Goal: Information Seeking & Learning: Learn about a topic

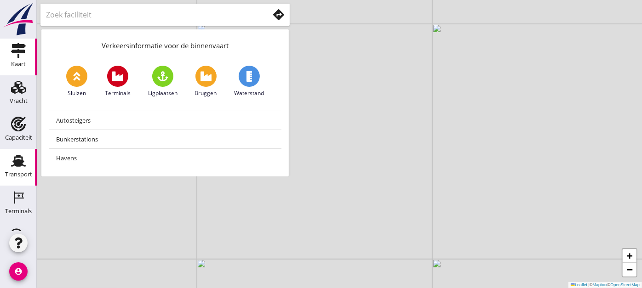
click at [22, 161] on icon "Transport" at bounding box center [18, 161] width 15 height 15
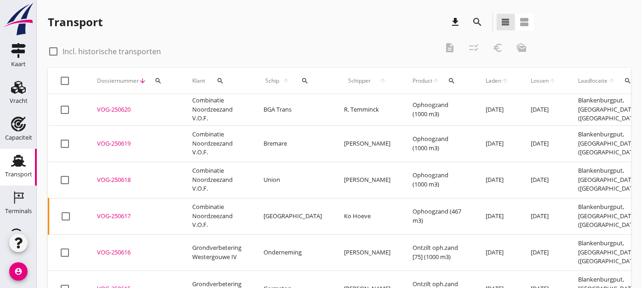
click at [48, 49] on div at bounding box center [54, 52] width 16 height 16
checkbox input "true"
click at [472, 10] on div "Transport download search view_headline view_agenda check_box Incl. historische…" at bounding box center [339, 232] width 605 height 465
click at [476, 19] on icon "search" at bounding box center [477, 22] width 11 height 11
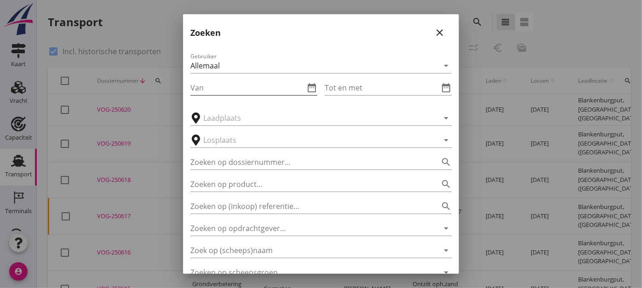
click at [261, 87] on input "Van" at bounding box center [247, 88] width 114 height 15
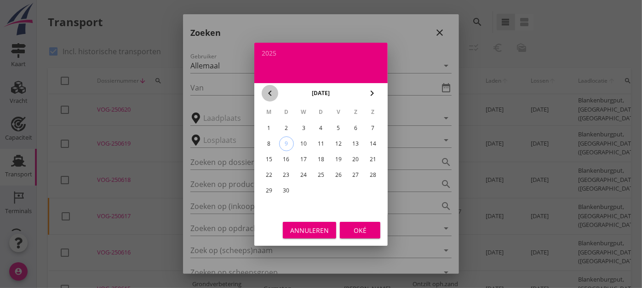
click at [266, 91] on icon "chevron_left" at bounding box center [270, 93] width 11 height 11
click at [320, 123] on div "1" at bounding box center [321, 128] width 15 height 15
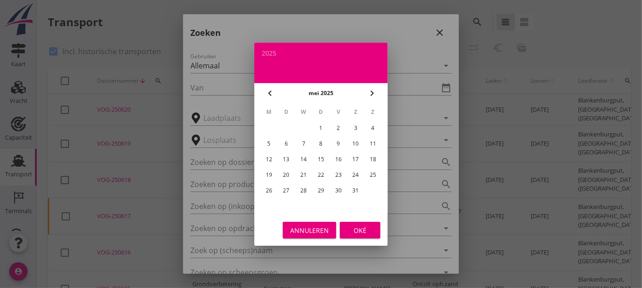
type input "[DATE]"
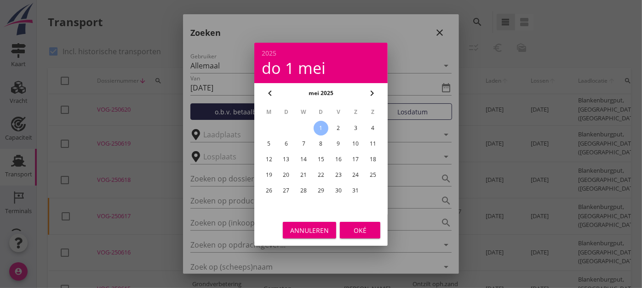
click at [359, 228] on div "Oké" at bounding box center [360, 230] width 26 height 10
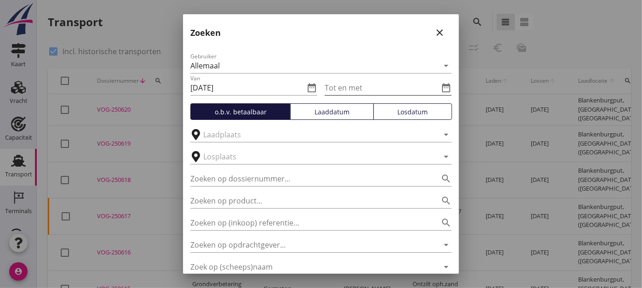
click at [407, 89] on input "Tot en met" at bounding box center [382, 88] width 114 height 15
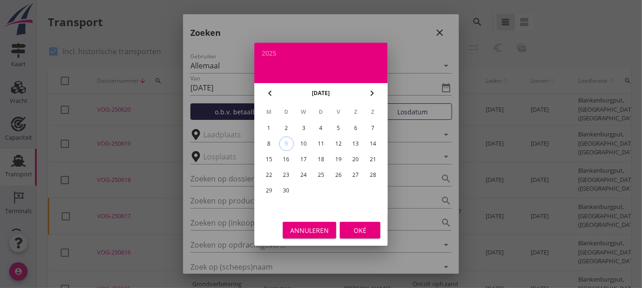
click at [267, 92] on icon "chevron_left" at bounding box center [270, 93] width 11 height 11
click at [350, 189] on div "31" at bounding box center [355, 191] width 15 height 15
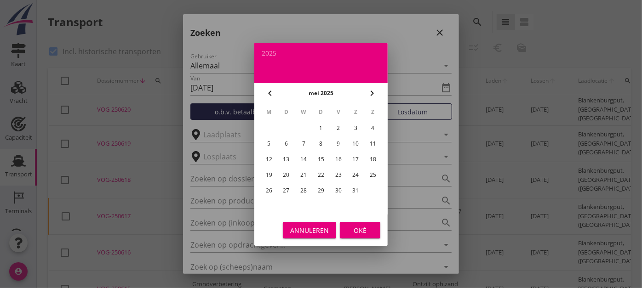
type input "[DATE]"
click at [359, 233] on div "Oké" at bounding box center [360, 230] width 26 height 10
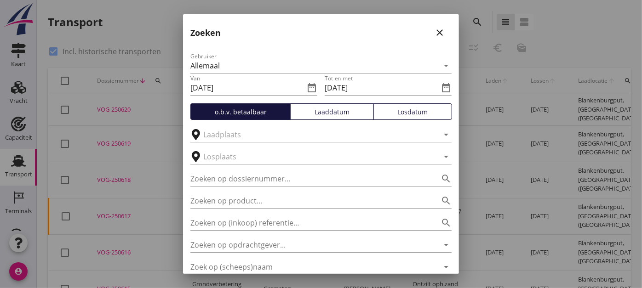
click at [397, 116] on div "Losdatum" at bounding box center [413, 112] width 70 height 10
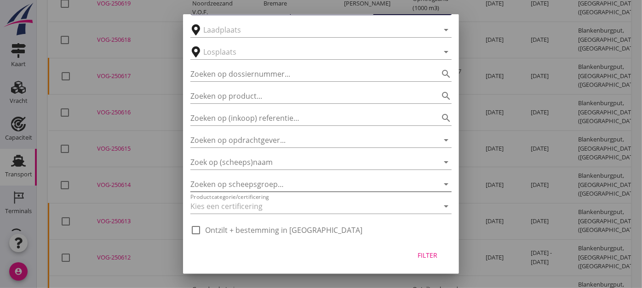
scroll to position [105, 0]
click at [441, 142] on icon "arrow_drop_down" at bounding box center [446, 139] width 11 height 11
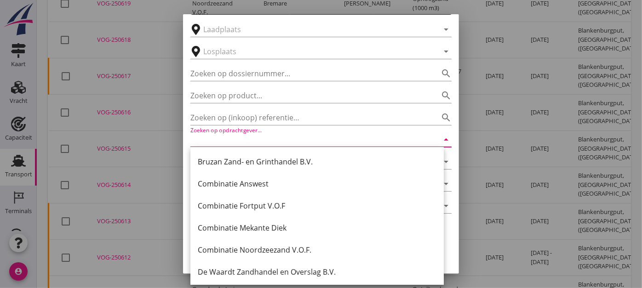
click at [441, 140] on icon "arrow_drop_down" at bounding box center [446, 139] width 11 height 11
drag, startPoint x: 446, startPoint y: 117, endPoint x: 443, endPoint y: 123, distance: 6.6
click at [446, 118] on div "Gebruiker Allemaal arrow_drop_down Van [DATE] date_range Tot en met [DATE] date…" at bounding box center [321, 88] width 276 height 301
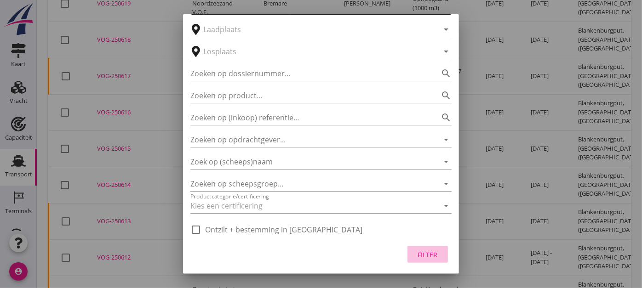
click at [422, 251] on div "Filter" at bounding box center [428, 255] width 26 height 10
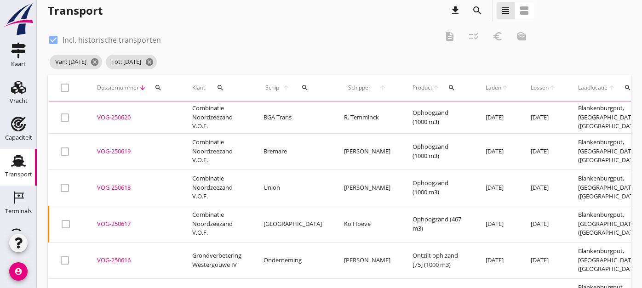
scroll to position [0, 0]
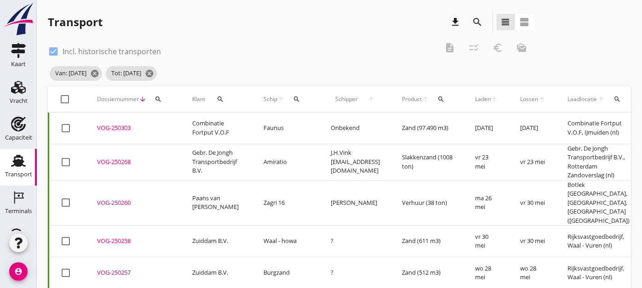
click at [63, 99] on div at bounding box center [66, 100] width 16 height 16
checkbox input "true"
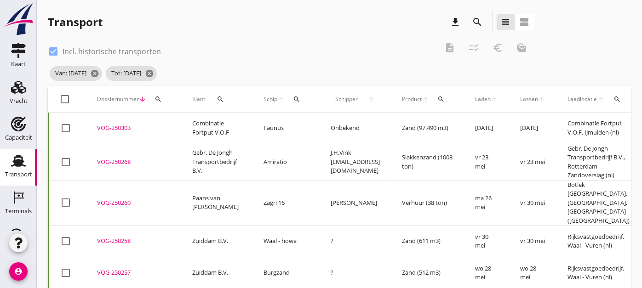
checkbox input "true"
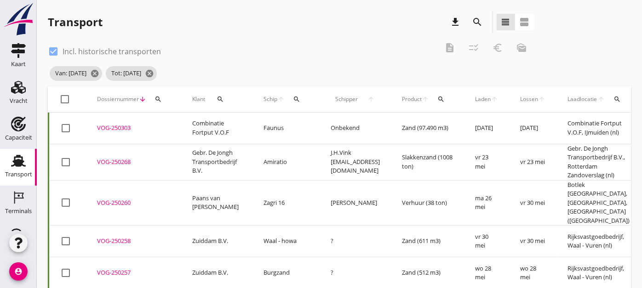
checkbox input "true"
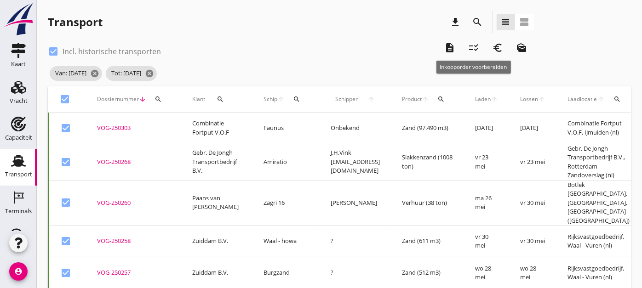
click at [471, 47] on icon "checklist_rtl" at bounding box center [474, 47] width 11 height 11
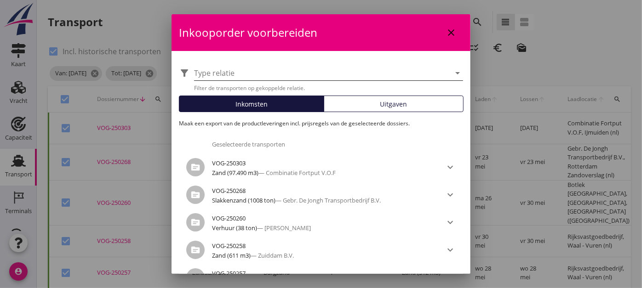
click at [383, 70] on div at bounding box center [322, 73] width 256 height 15
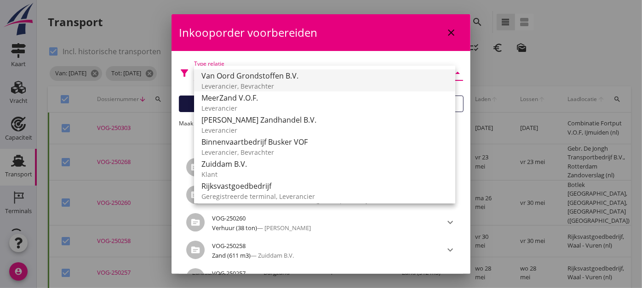
click at [246, 83] on div "Leverancier, Bevrachter" at bounding box center [324, 86] width 247 height 10
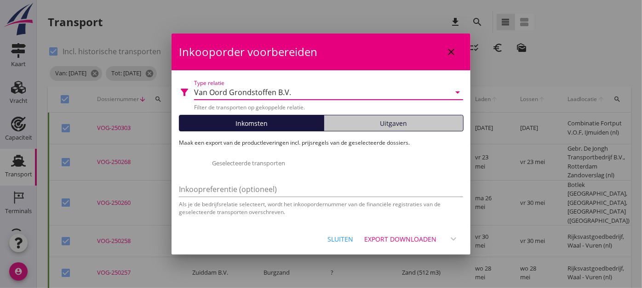
click at [394, 124] on span "Uitgaven" at bounding box center [393, 124] width 27 height 10
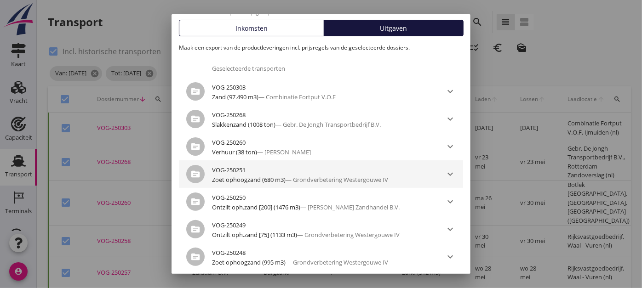
scroll to position [153, 0]
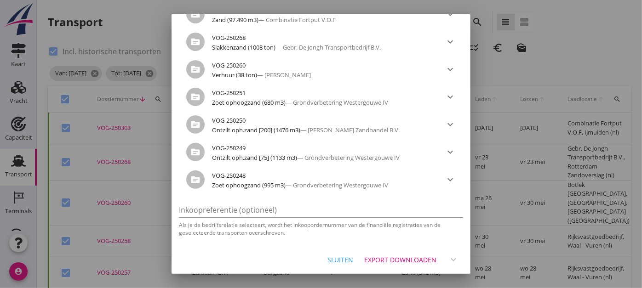
click at [530, 145] on div at bounding box center [321, 144] width 642 height 288
click at [304, 260] on div "Sluiten Export downloaden expand_more" at bounding box center [321, 259] width 299 height 31
click at [320, 261] on button "Sluiten" at bounding box center [340, 260] width 40 height 17
checkbox input "false"
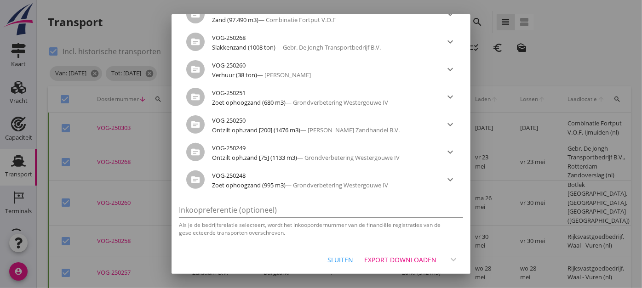
checkbox input "false"
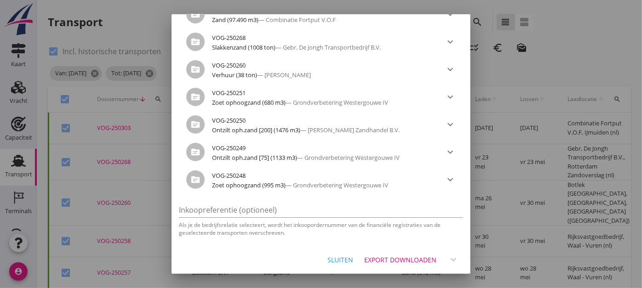
checkbox input "false"
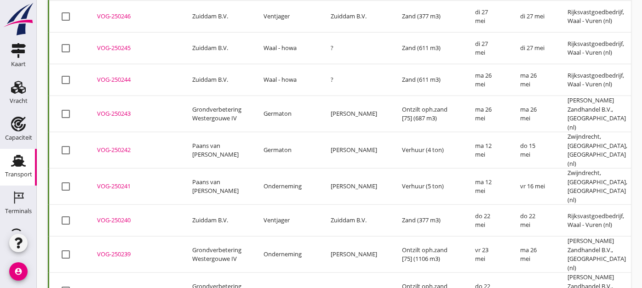
scroll to position [508, 0]
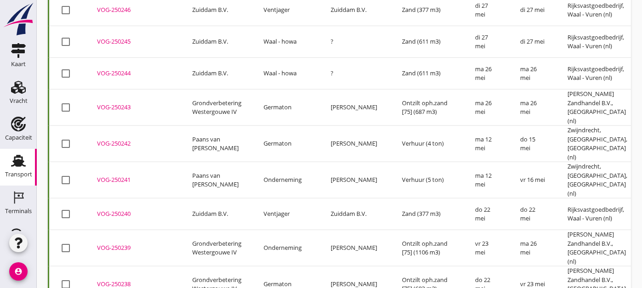
click at [389, 162] on td "[PERSON_NAME]" at bounding box center [355, 180] width 71 height 36
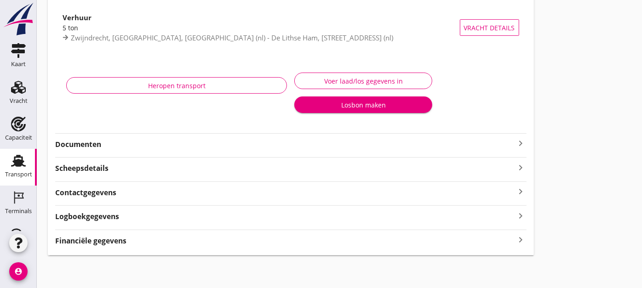
click at [266, 235] on div "Financiële gegevens keyboard_arrow_right" at bounding box center [291, 240] width 472 height 12
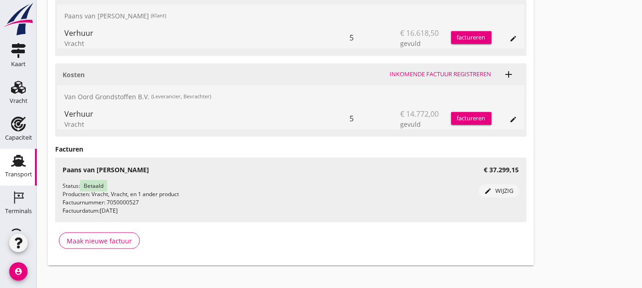
scroll to position [414, 0]
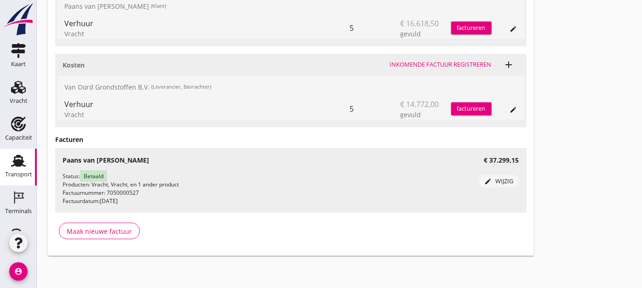
click at [516, 106] on icon "edit" at bounding box center [513, 109] width 7 height 7
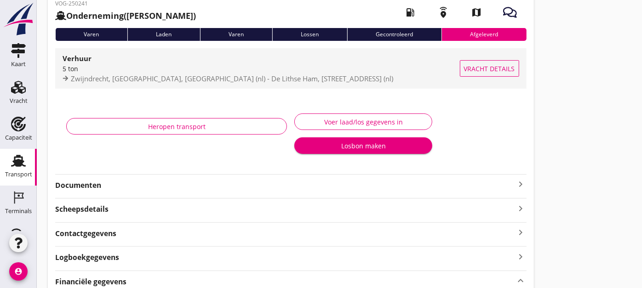
scroll to position [0, 0]
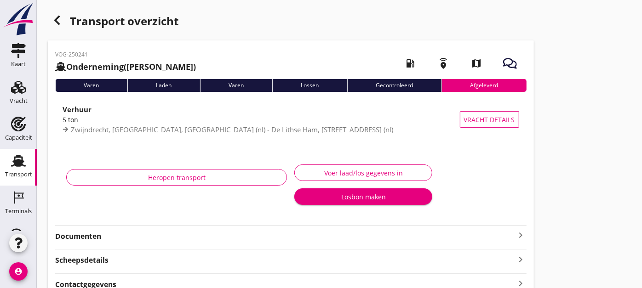
click at [63, 19] on div "button" at bounding box center [57, 20] width 18 height 18
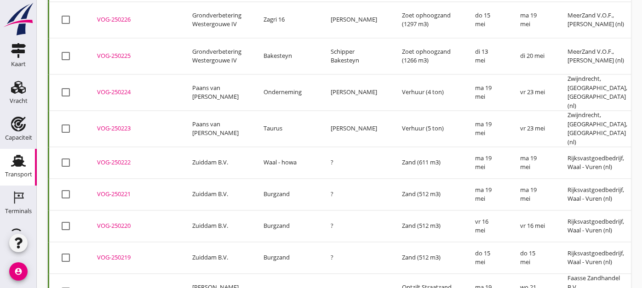
scroll to position [1307, 0]
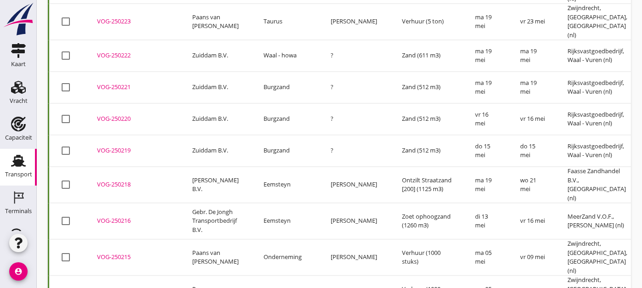
click at [464, 167] on td "Ontzilt Straatzand [200] (1125 m3)" at bounding box center [427, 185] width 73 height 36
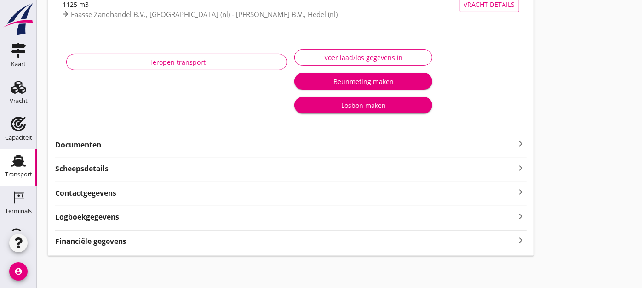
click at [197, 244] on div "Financiële gegevens keyboard_arrow_right" at bounding box center [291, 241] width 472 height 12
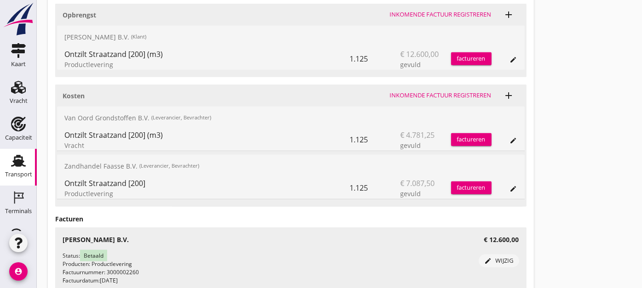
scroll to position [401, 0]
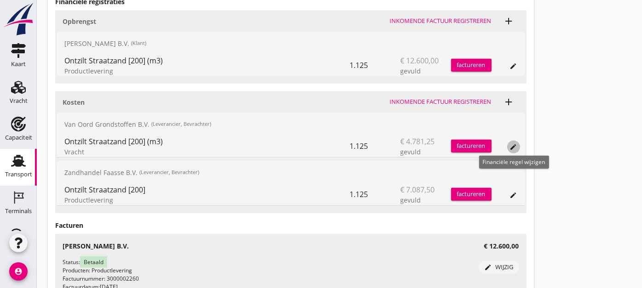
click at [512, 148] on icon "edit" at bounding box center [513, 147] width 7 height 7
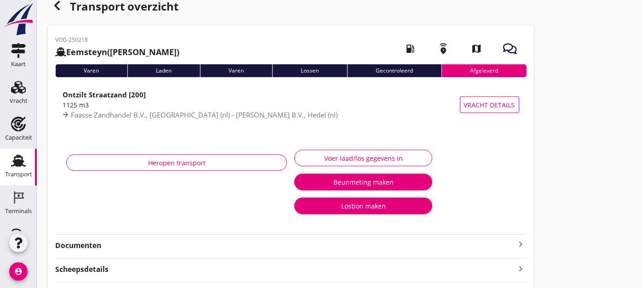
scroll to position [0, 0]
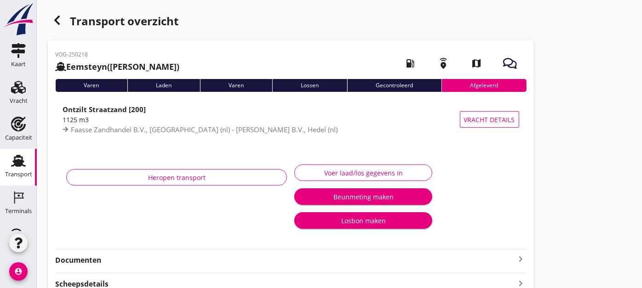
click at [62, 17] on icon "button" at bounding box center [57, 20] width 11 height 11
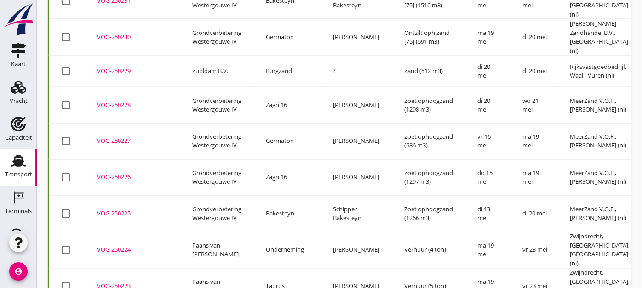
scroll to position [1020, 0]
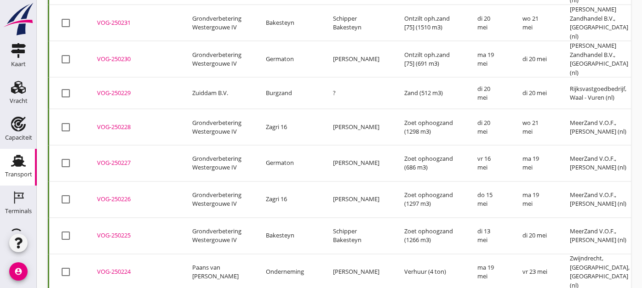
click at [528, 182] on td "ma 19 mei" at bounding box center [535, 200] width 47 height 36
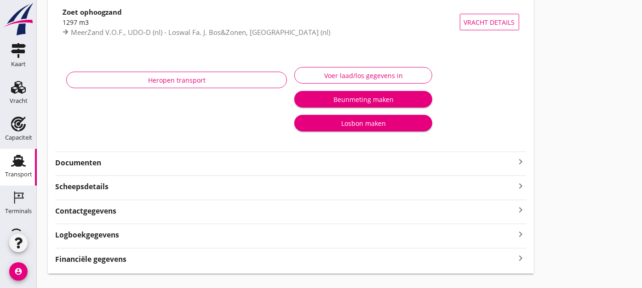
scroll to position [115, 0]
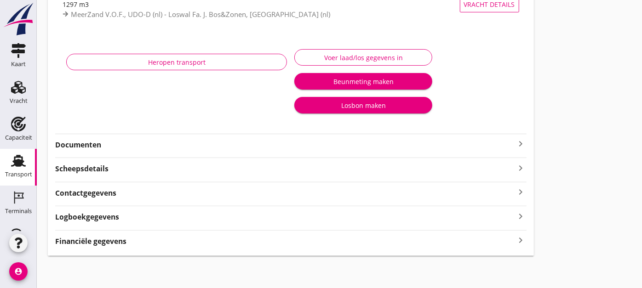
click at [211, 240] on div "Financiële gegevens keyboard_arrow_right" at bounding box center [291, 241] width 472 height 12
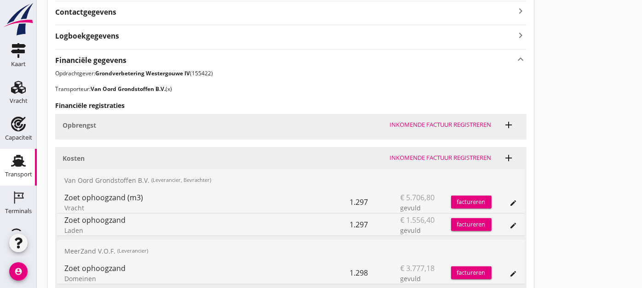
scroll to position [376, 0]
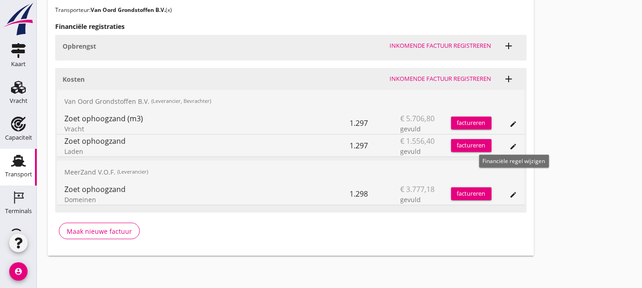
click at [513, 148] on icon "edit" at bounding box center [513, 146] width 7 height 7
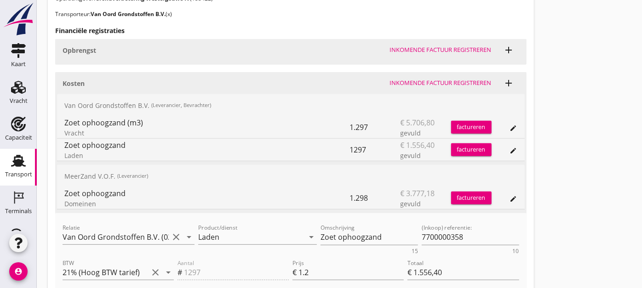
scroll to position [251, 0]
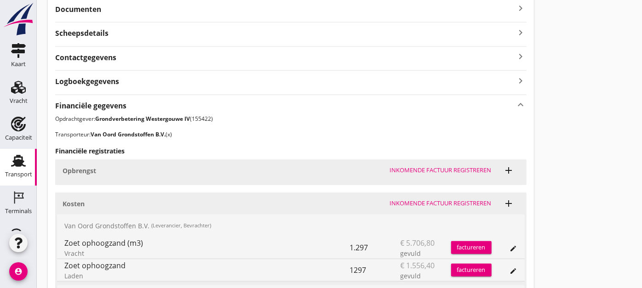
click at [512, 243] on button "edit" at bounding box center [513, 248] width 13 height 13
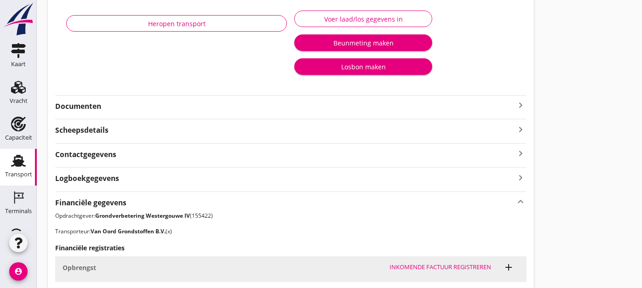
scroll to position [0, 0]
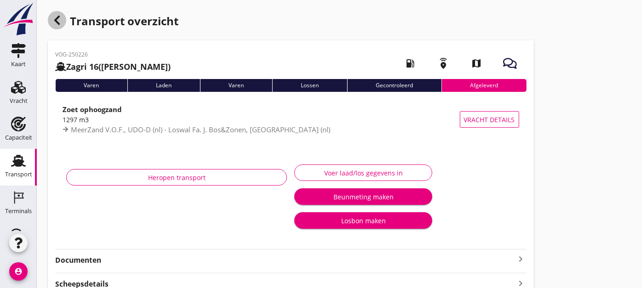
click at [58, 17] on use "button" at bounding box center [57, 20] width 6 height 9
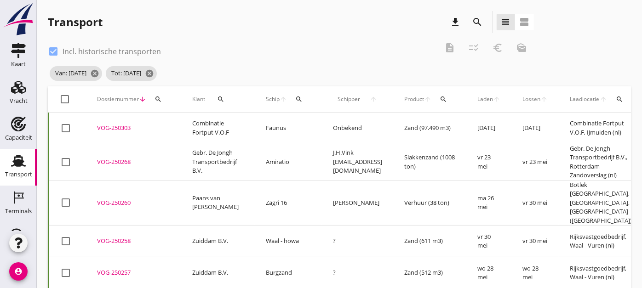
click at [303, 94] on button "search" at bounding box center [299, 99] width 17 height 17
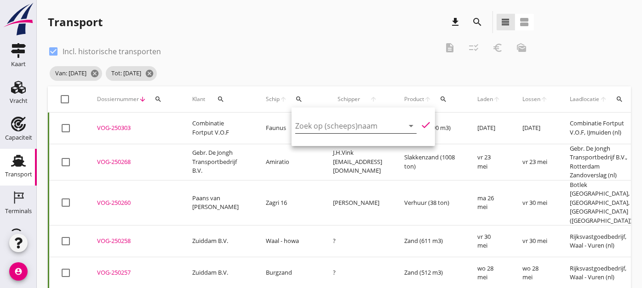
click at [351, 128] on input "Zoek op (scheeps)naam" at bounding box center [343, 126] width 96 height 15
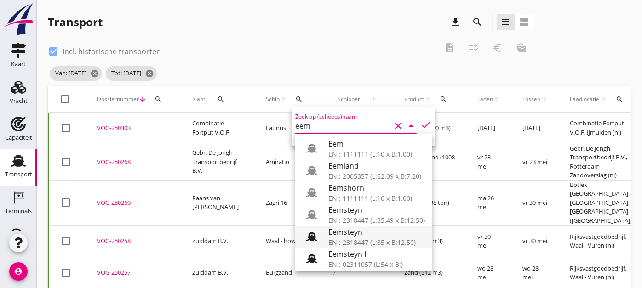
click at [385, 231] on div "Eemsteyn" at bounding box center [376, 232] width 97 height 11
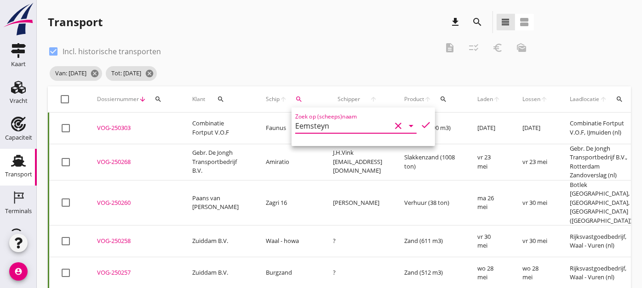
click at [420, 129] on icon "check" at bounding box center [425, 125] width 11 height 11
type input "Eemsteyn"
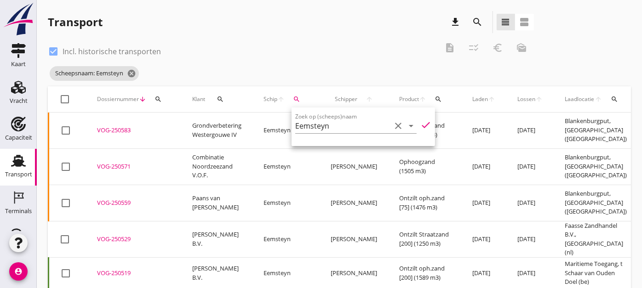
click at [375, 27] on div "Transport download search view_headline view_agenda" at bounding box center [291, 22] width 486 height 22
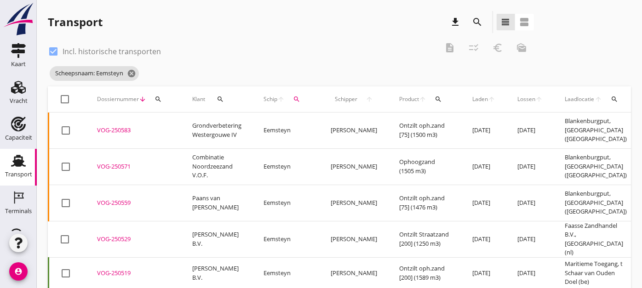
click at [478, 25] on icon "search" at bounding box center [477, 22] width 11 height 11
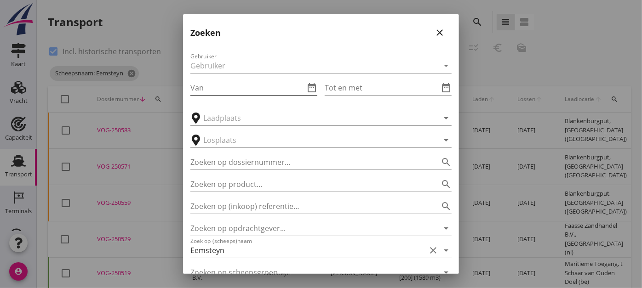
click at [298, 85] on input "Van" at bounding box center [247, 88] width 114 height 15
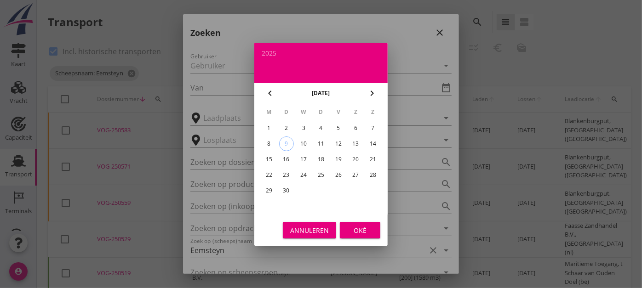
click at [268, 98] on icon "chevron_left" at bounding box center [270, 93] width 11 height 11
click at [325, 123] on div "1" at bounding box center [321, 128] width 15 height 15
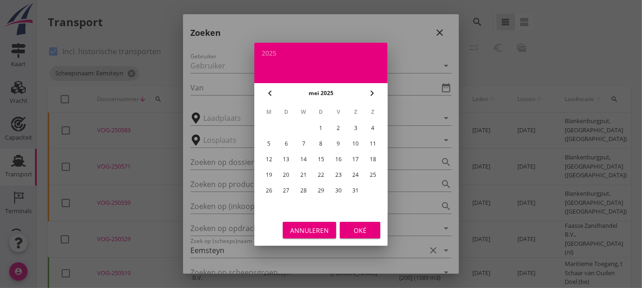
type input "[DATE]"
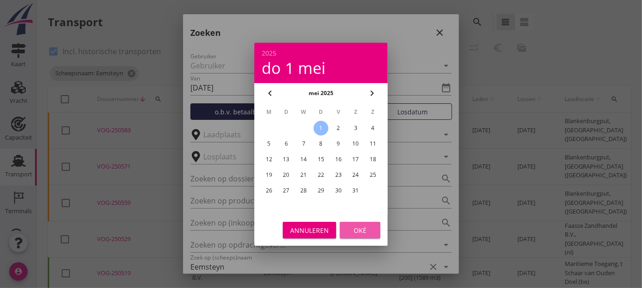
drag, startPoint x: 366, startPoint y: 236, endPoint x: 361, endPoint y: 215, distance: 21.3
click at [365, 235] on button "Oké" at bounding box center [360, 230] width 40 height 17
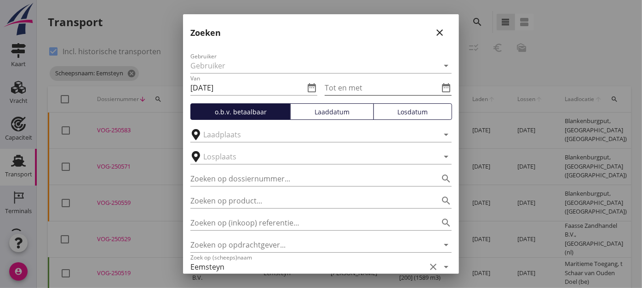
click at [411, 92] on input "Tot en met" at bounding box center [382, 88] width 114 height 15
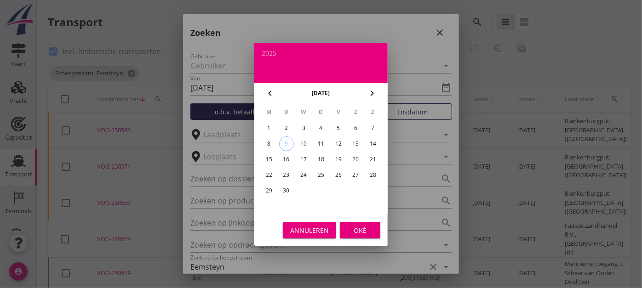
click at [270, 94] on icon "chevron_left" at bounding box center [270, 93] width 11 height 11
click at [266, 91] on icon "chevron_left" at bounding box center [270, 93] width 11 height 11
drag, startPoint x: 355, startPoint y: 186, endPoint x: 360, endPoint y: 201, distance: 15.6
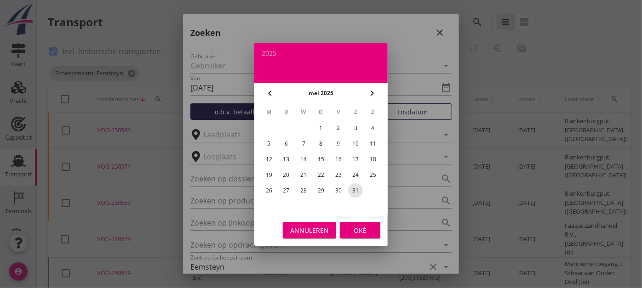
click at [354, 186] on div "31" at bounding box center [355, 191] width 15 height 15
type input "[DATE]"
click at [370, 227] on div "Oké" at bounding box center [360, 230] width 26 height 10
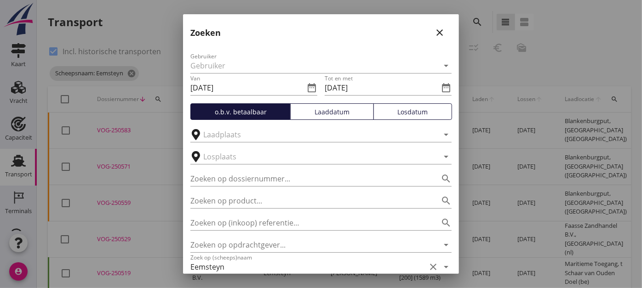
click at [422, 109] on div "Losdatum" at bounding box center [413, 112] width 70 height 10
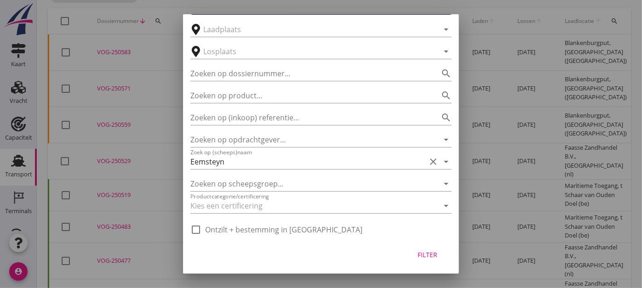
scroll to position [306, 0]
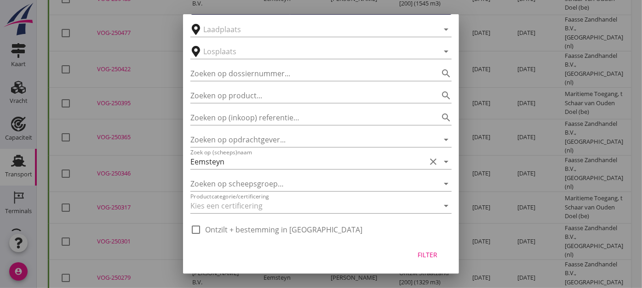
drag, startPoint x: 419, startPoint y: 259, endPoint x: 421, endPoint y: 254, distance: 6.0
click at [419, 260] on button "Filter" at bounding box center [428, 255] width 40 height 17
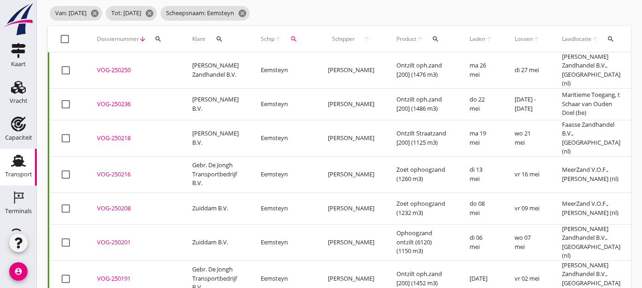
scroll to position [104, 0]
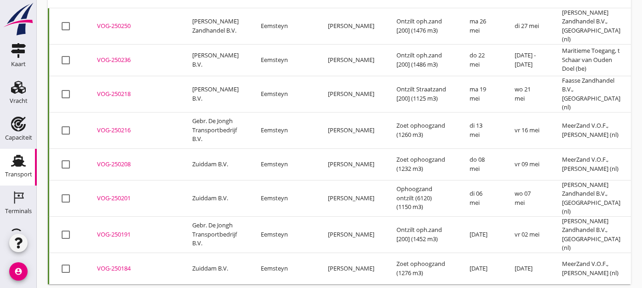
drag, startPoint x: 381, startPoint y: 281, endPoint x: 390, endPoint y: 280, distance: 9.3
click at [390, 280] on div "Transport download search view_headline view_agenda check_box Incl. historische…" at bounding box center [339, 96] width 605 height 400
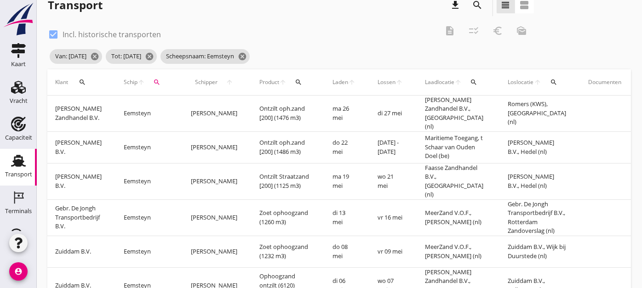
scroll to position [0, 0]
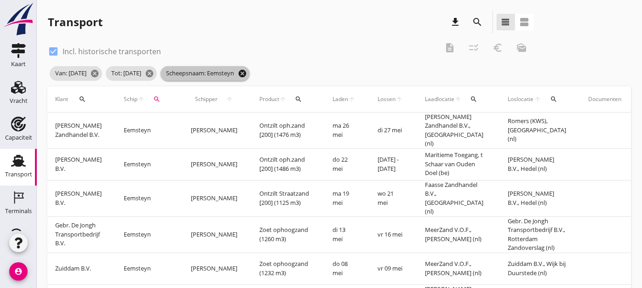
click at [247, 74] on icon "cancel" at bounding box center [242, 73] width 9 height 9
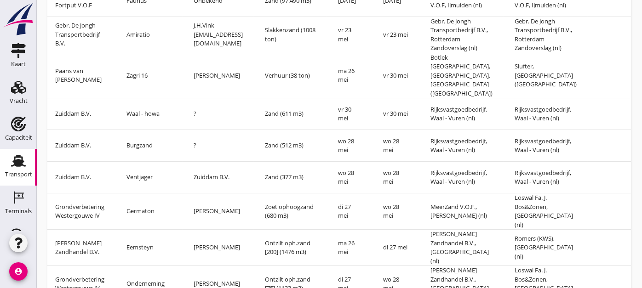
scroll to position [163, 0]
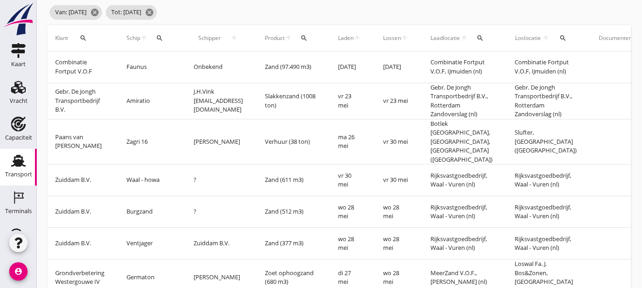
scroll to position [0, 0]
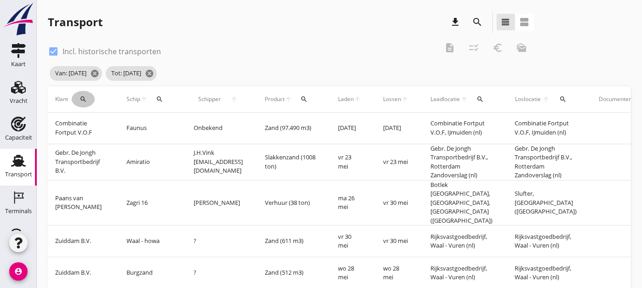
click at [83, 96] on icon "search" at bounding box center [83, 99] width 7 height 7
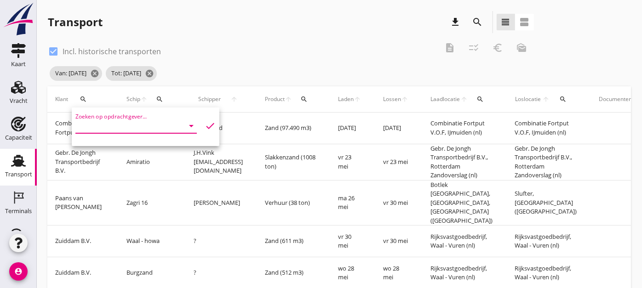
click at [134, 121] on input "Zoeken op opdrachtgever..." at bounding box center [123, 126] width 96 height 15
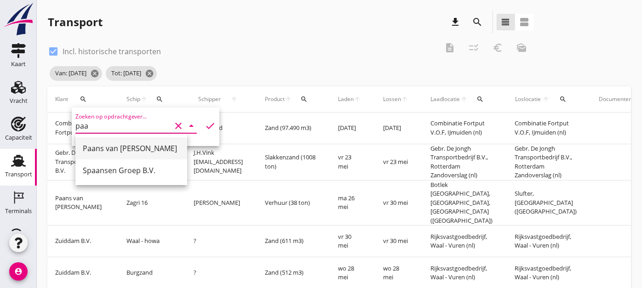
click at [126, 148] on div "Paans van [PERSON_NAME]" at bounding box center [131, 148] width 97 height 11
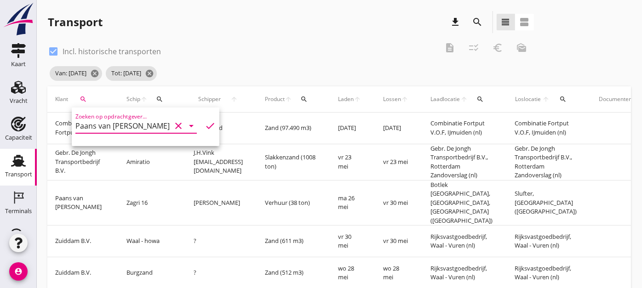
type input "Paans van [PERSON_NAME]"
click at [205, 127] on icon "check" at bounding box center [210, 126] width 11 height 11
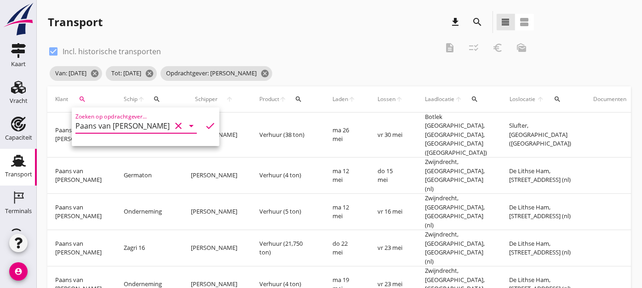
click at [367, 267] on td "vr 23 mei" at bounding box center [390, 285] width 47 height 36
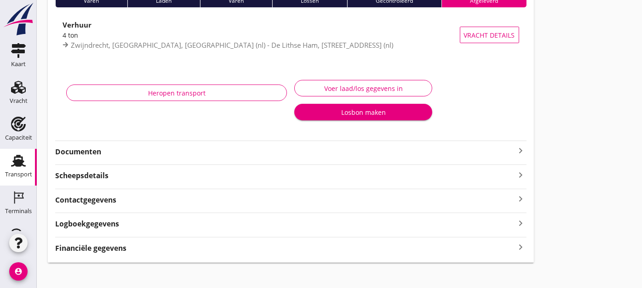
scroll to position [92, 0]
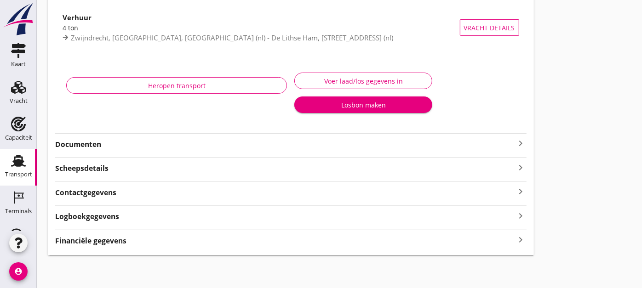
click at [319, 242] on div "Financiële gegevens keyboard_arrow_right" at bounding box center [291, 240] width 472 height 12
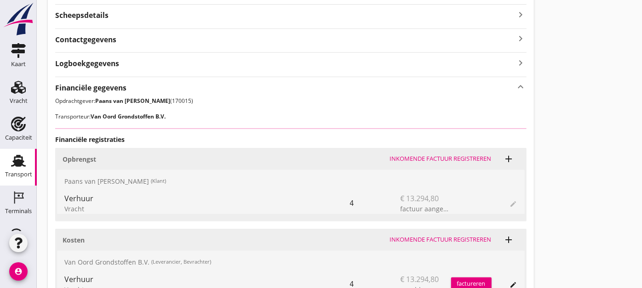
scroll to position [335, 0]
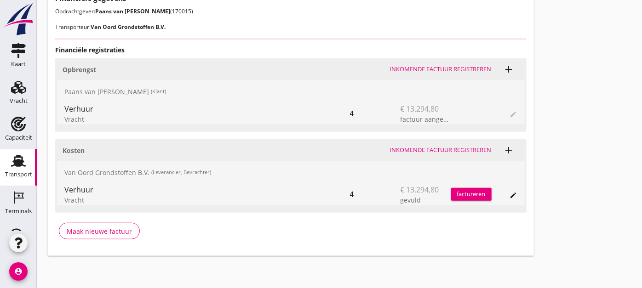
click at [513, 189] on button "edit" at bounding box center [513, 195] width 13 height 13
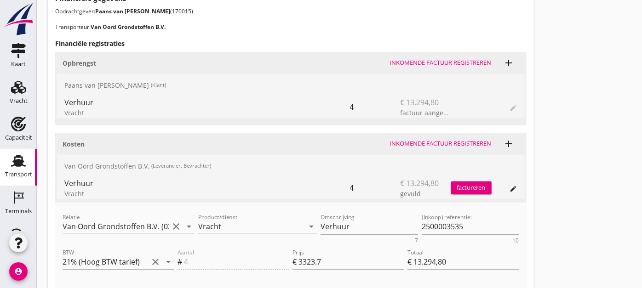
click at [516, 109] on span "edit" at bounding box center [513, 107] width 7 height 11
click at [512, 109] on span "edit" at bounding box center [513, 107] width 7 height 11
click at [285, 113] on div "Vracht" at bounding box center [207, 113] width 286 height 10
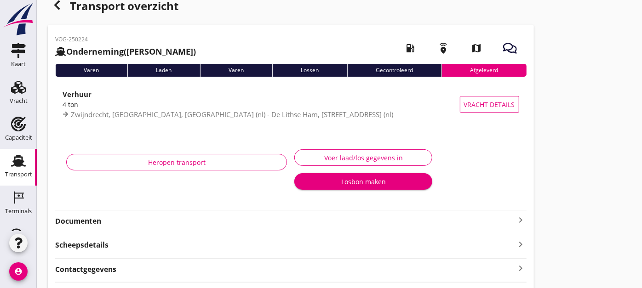
scroll to position [0, 0]
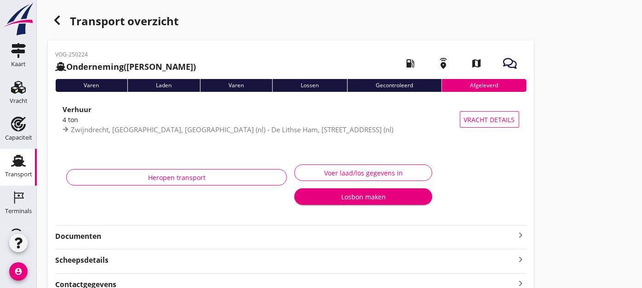
click at [55, 23] on icon "button" at bounding box center [57, 20] width 11 height 11
